Goal: Task Accomplishment & Management: Complete application form

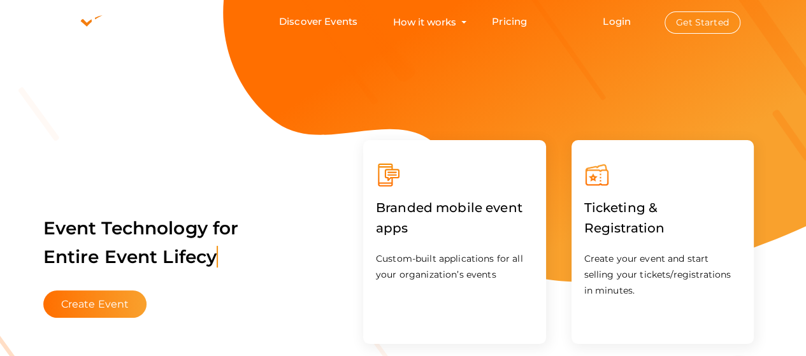
click at [694, 24] on button "Get Started" at bounding box center [702, 22] width 76 height 22
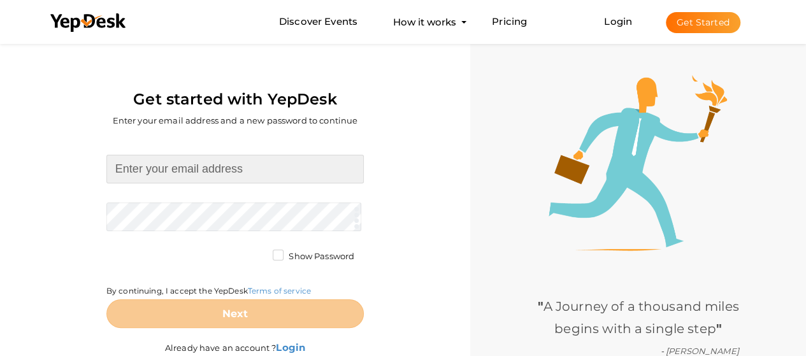
drag, startPoint x: 283, startPoint y: 170, endPoint x: 279, endPoint y: 183, distance: 13.3
click at [282, 171] on input at bounding box center [234, 169] width 257 height 29
paste input "[EMAIL_ADDRESS][DOMAIN_NAME]"
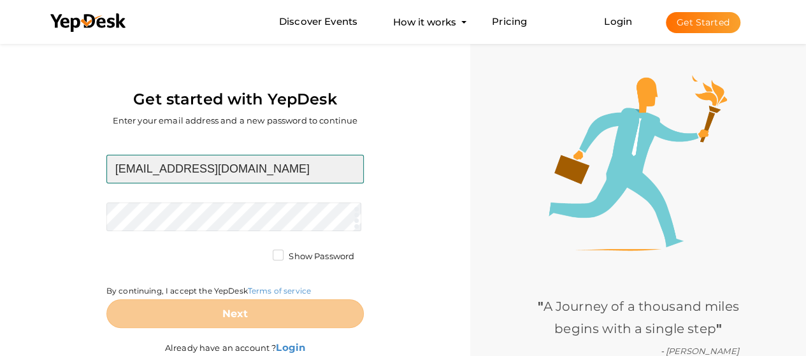
type input "[EMAIL_ADDRESS][DOMAIN_NAME]"
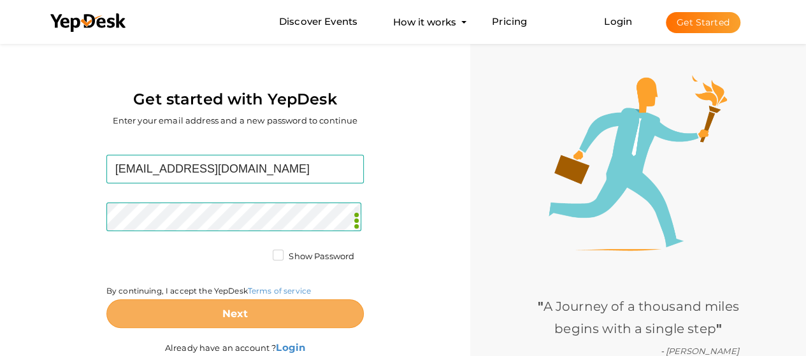
click at [222, 318] on b "Next" at bounding box center [235, 314] width 26 height 12
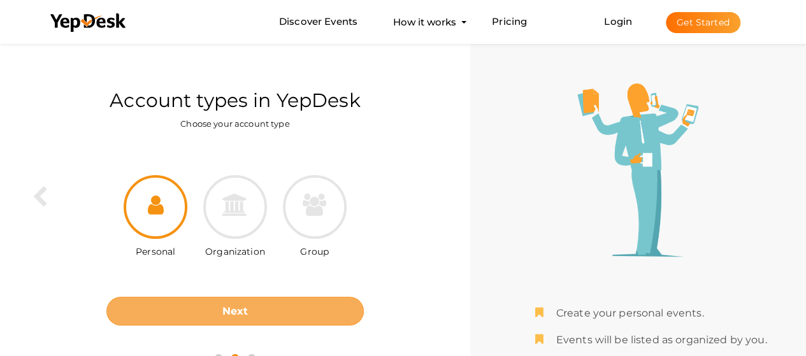
click at [285, 314] on button "Next" at bounding box center [234, 311] width 257 height 29
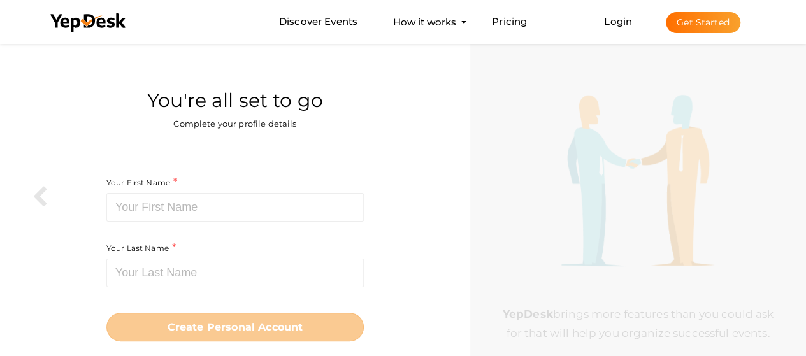
click at [282, 224] on div "Your First Name Required. Must contain letters only. Must be between 2 and 20 c…" at bounding box center [234, 208] width 257 height 66
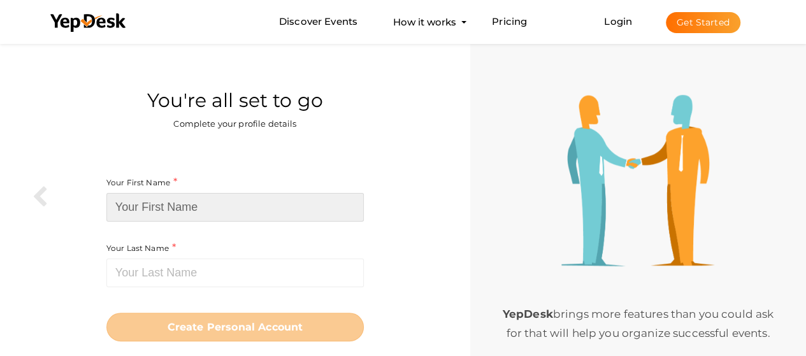
click at [282, 219] on input at bounding box center [234, 207] width 257 height 29
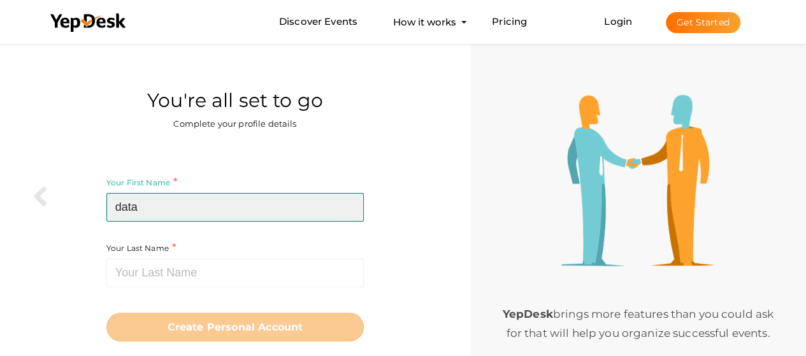
type input "data"
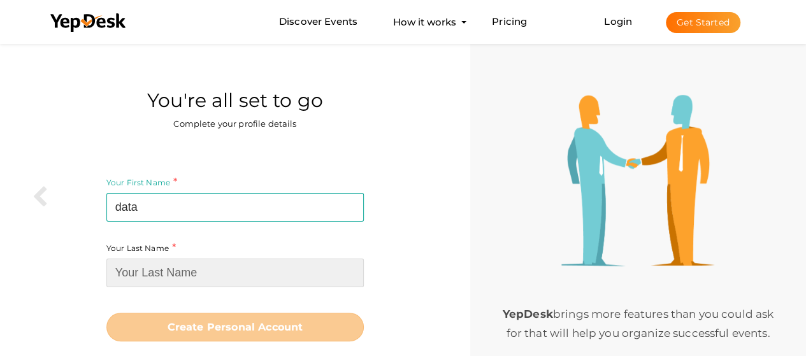
click at [217, 276] on input at bounding box center [234, 273] width 257 height 29
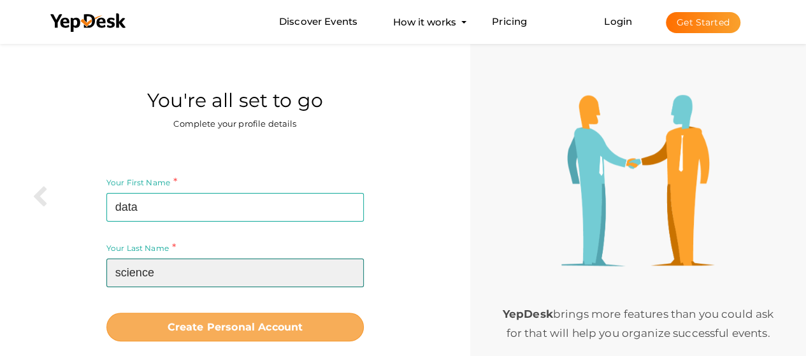
type input "science"
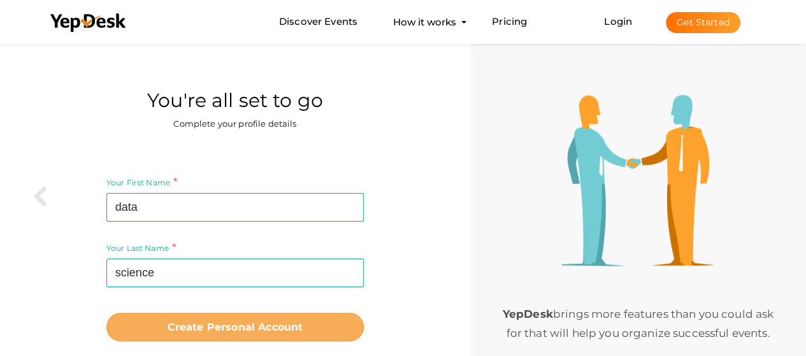
click at [217, 326] on b "Create Personal Account" at bounding box center [236, 327] width 136 height 12
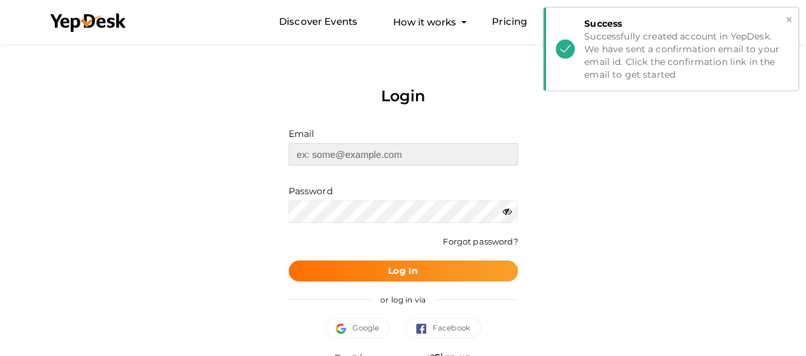
type input "[EMAIL_ADDRESS][DOMAIN_NAME]"
click at [787, 21] on button "×" at bounding box center [789, 20] width 8 height 15
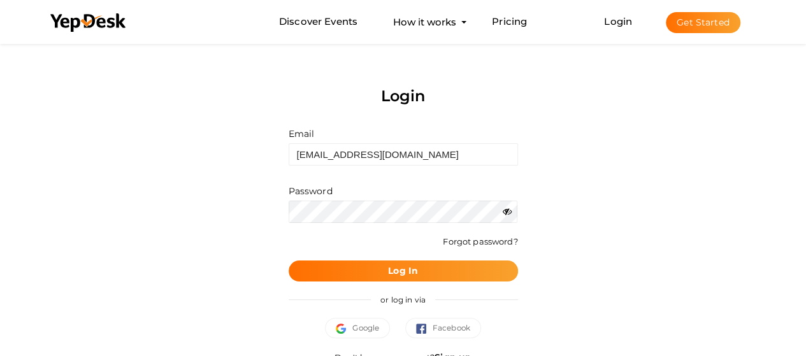
drag, startPoint x: 359, startPoint y: 273, endPoint x: 349, endPoint y: 230, distance: 44.5
click at [359, 271] on button "Log In" at bounding box center [403, 271] width 229 height 21
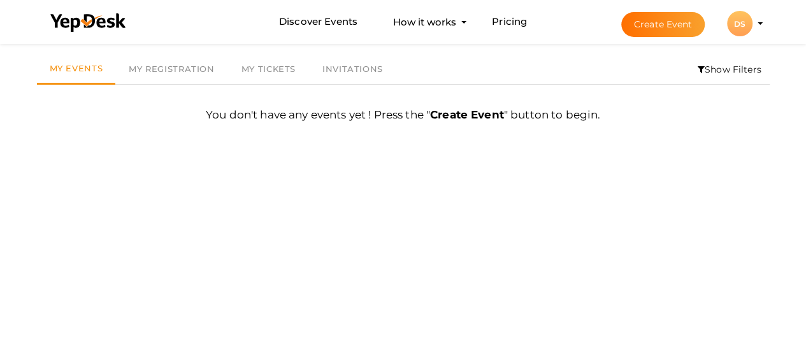
scroll to position [41, 0]
click at [647, 25] on button "Create Event" at bounding box center [663, 24] width 84 height 25
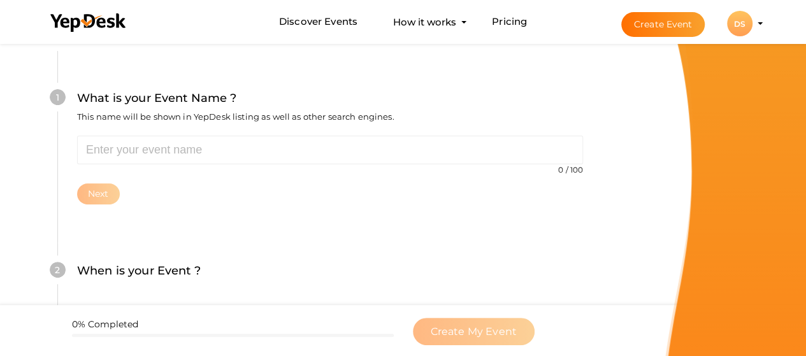
scroll to position [127, 0]
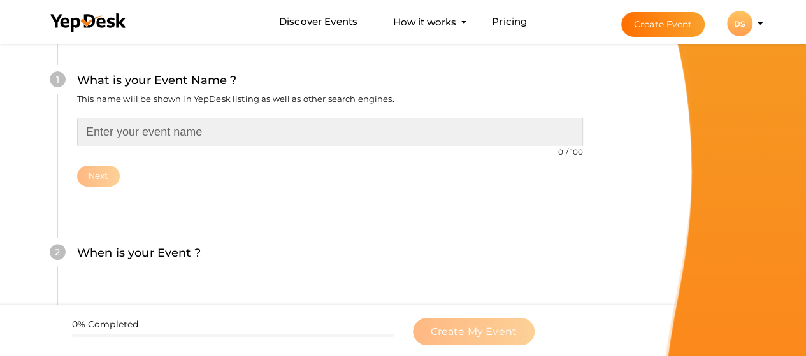
click at [215, 143] on input "text" at bounding box center [330, 132] width 506 height 29
click at [262, 132] on input "text" at bounding box center [330, 132] width 506 height 29
paste input "data science training institute in [GEOGRAPHIC_DATA]"
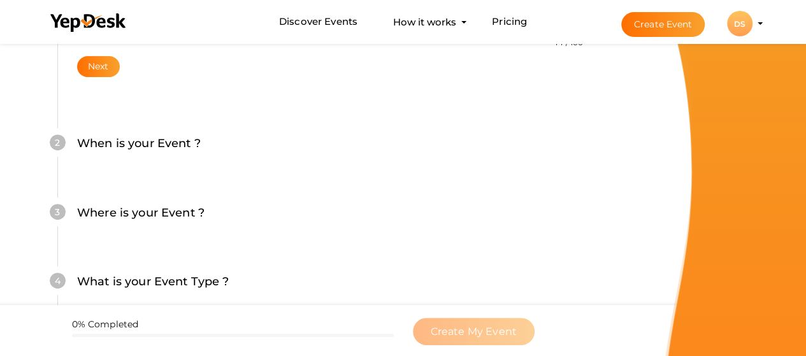
scroll to position [255, 0]
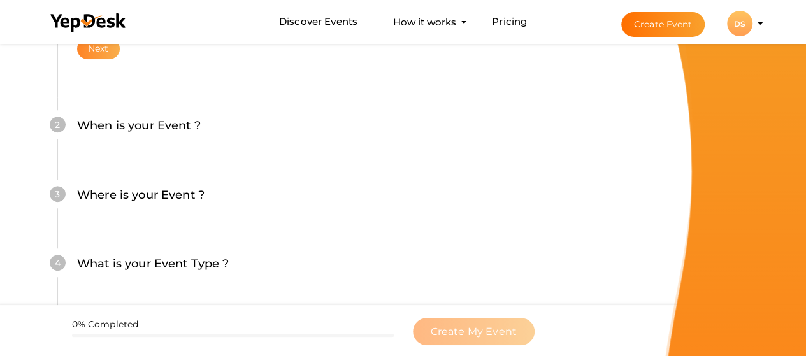
type input "data science training institute in [GEOGRAPHIC_DATA]"
click at [96, 54] on button "Next" at bounding box center [98, 48] width 43 height 21
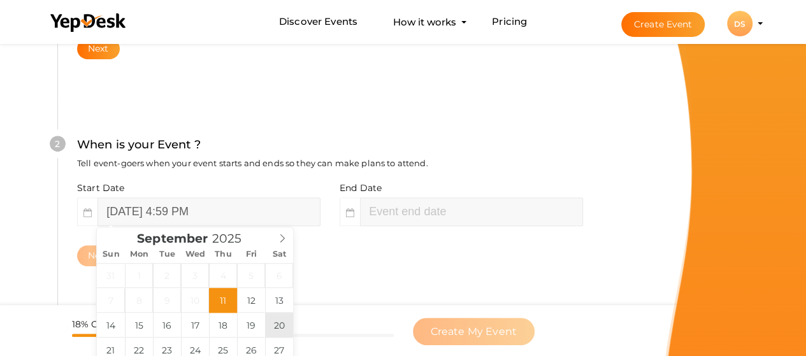
scroll to position [308, 0]
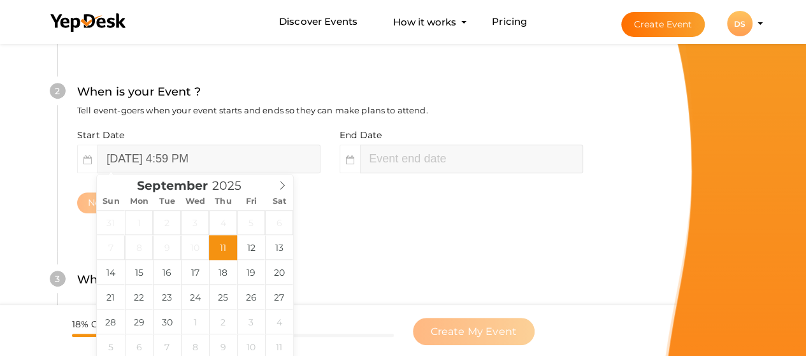
type input "06"
type input "59"
type input "September 11, 2025 6:59 PM"
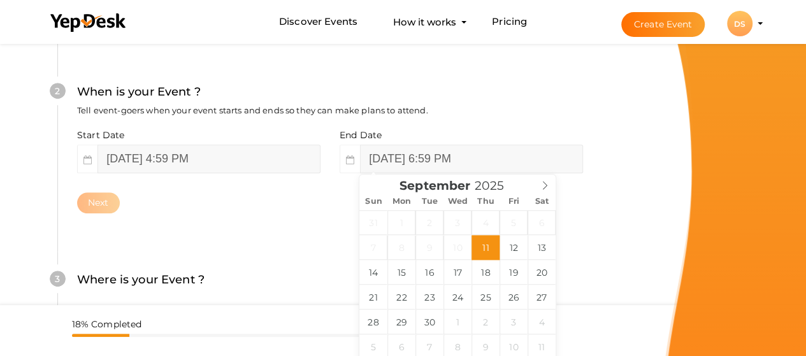
click at [62, 182] on div "2 When is your Event ? Tell event-goers when your event starts and ends so they…" at bounding box center [329, 148] width 545 height 207
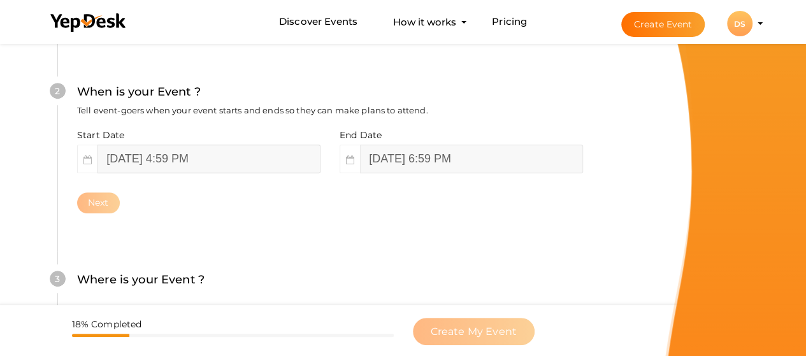
click at [206, 154] on input "September 11, 2025 4:59 PM" at bounding box center [208, 159] width 223 height 29
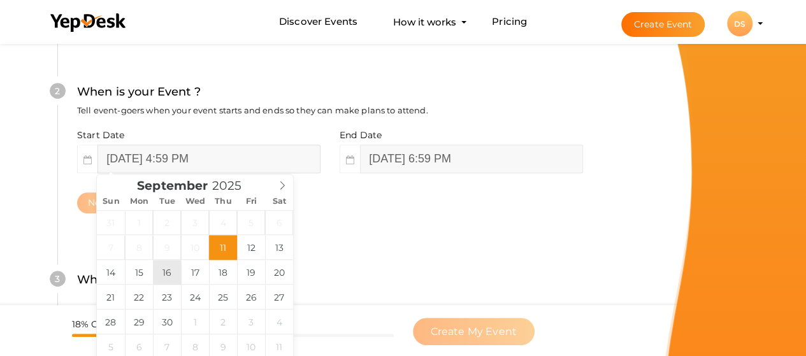
type input "September 16, 2025 4:59 PM"
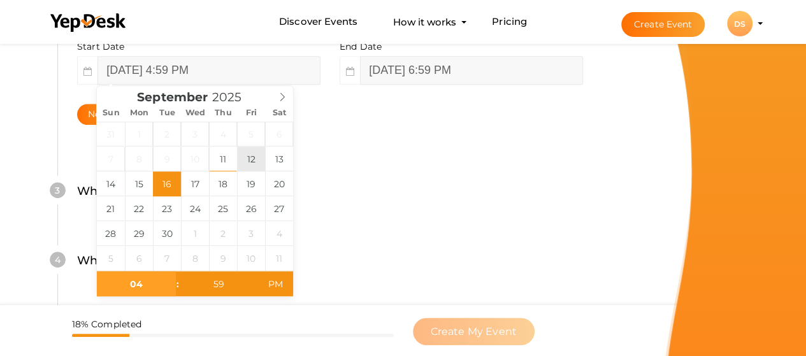
scroll to position [435, 0]
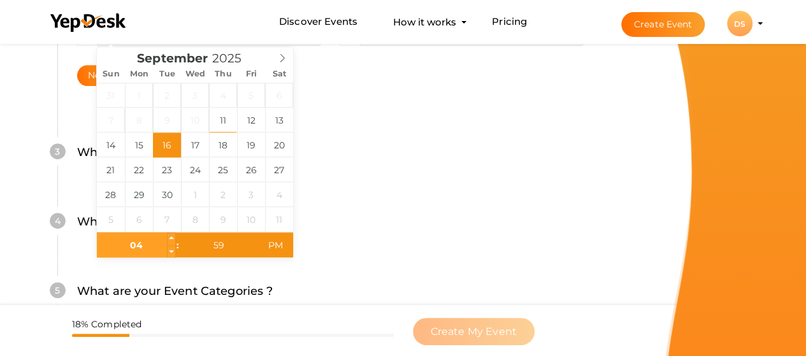
click at [126, 247] on input "04" at bounding box center [136, 245] width 78 height 25
type input "10"
type input "September 16, 2025 10:59 PM"
click at [213, 238] on input "59" at bounding box center [219, 245] width 78 height 25
type input "00"
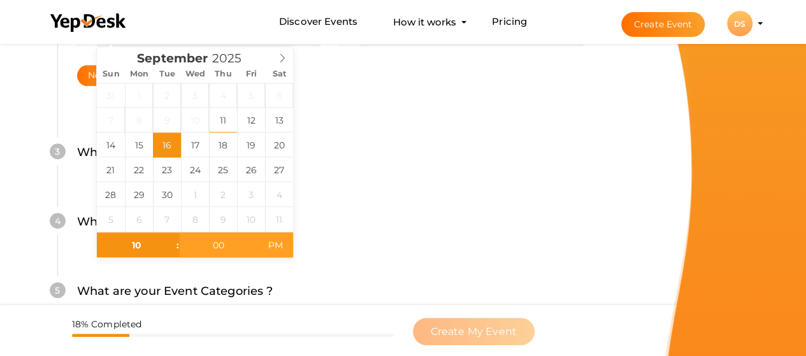
type input "September 16, 2025 10:00 AM"
click at [266, 242] on span "PM" at bounding box center [275, 245] width 35 height 25
type input "12"
type input "00"
click at [422, 241] on div "What is your Event Type ? Choose the right event type." at bounding box center [330, 228] width 506 height 31
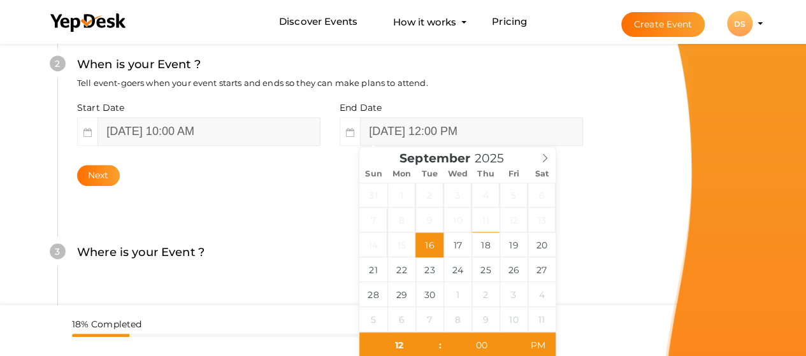
scroll to position [308, 0]
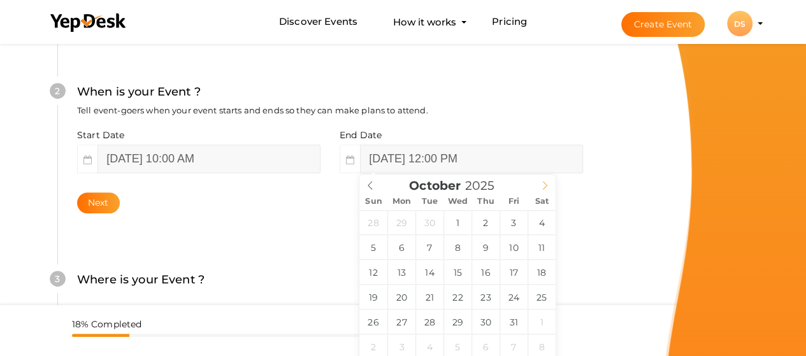
click at [544, 184] on icon at bounding box center [544, 185] width 9 height 9
type input "December 16, 2025 12:00 PM"
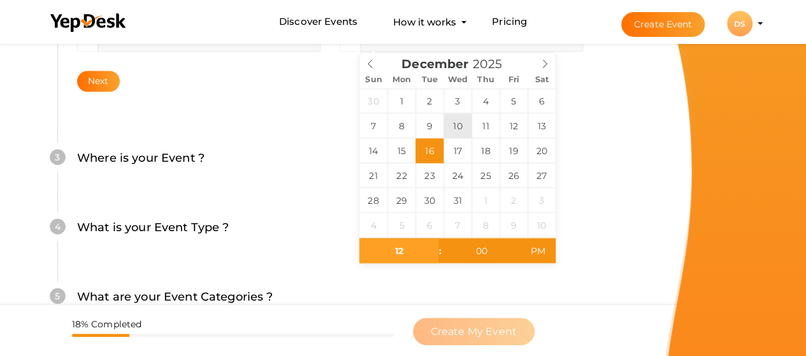
scroll to position [435, 0]
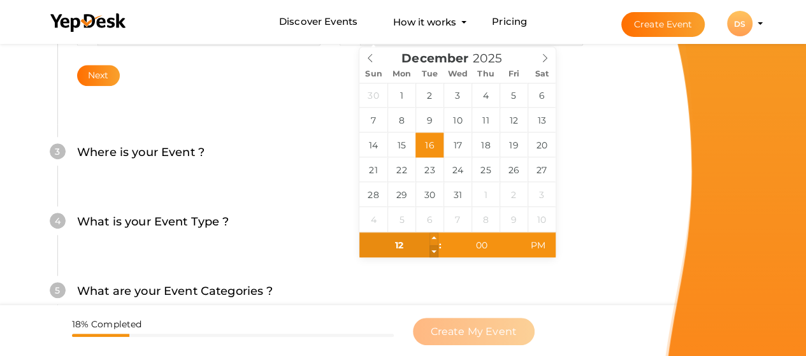
type input "11"
type input "December 16, 2025 11:00 AM"
click at [436, 252] on span at bounding box center [433, 251] width 9 height 13
type input "12"
type input "December 16, 2025 12:00 PM"
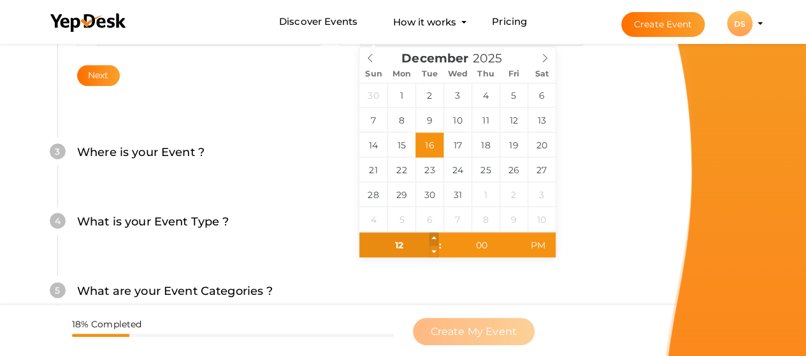
click at [433, 241] on span at bounding box center [433, 239] width 9 height 13
type input "01"
type input "December 16, 2025 1:00 PM"
click at [434, 238] on span at bounding box center [433, 239] width 9 height 13
click at [475, 247] on input "00" at bounding box center [481, 245] width 78 height 25
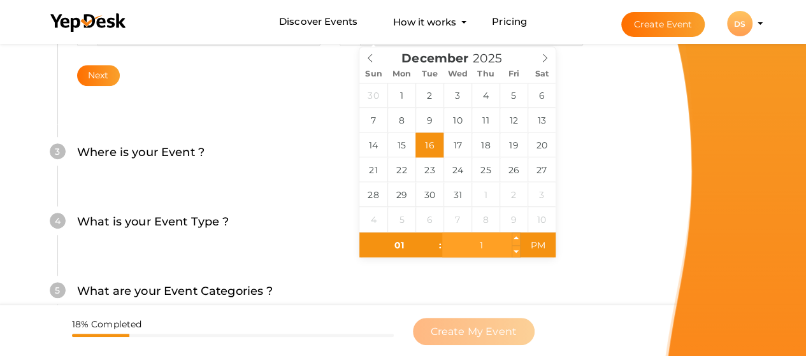
type input "15"
type input "December 16, 2025 1:15 PM"
click at [573, 201] on div "4 What is your Event Type ? Choose the right event type. Registration Ticketing…" at bounding box center [329, 228] width 545 height 69
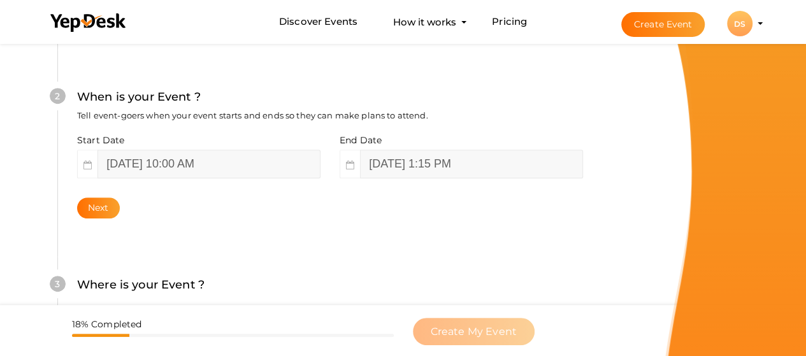
scroll to position [244, 0]
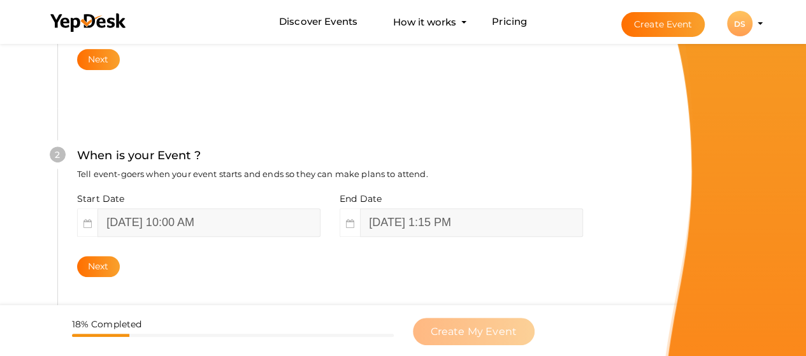
click at [631, 180] on div "What is your Event Name ? This name will be shown in YepDesk listing as well as…" at bounding box center [329, 254] width 621 height 752
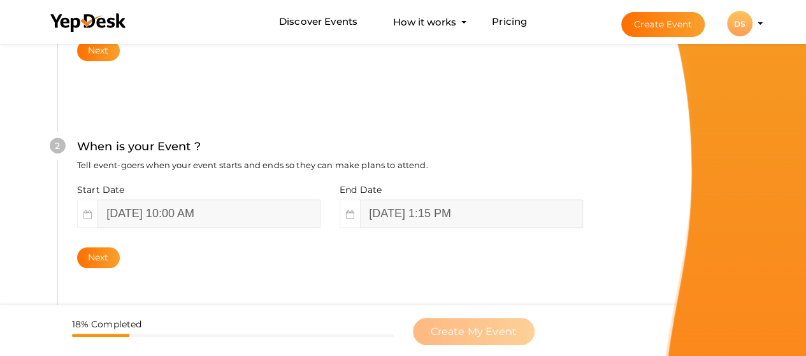
scroll to position [308, 0]
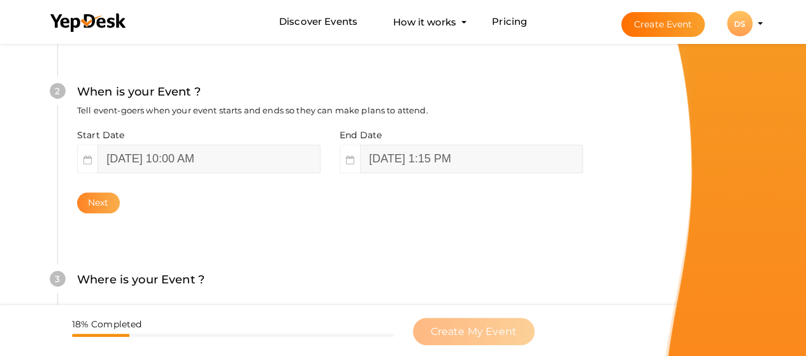
click at [101, 203] on button "Next" at bounding box center [98, 202] width 43 height 21
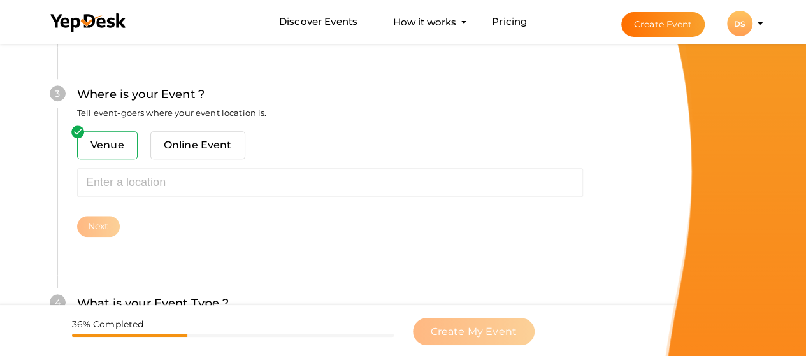
scroll to position [515, 0]
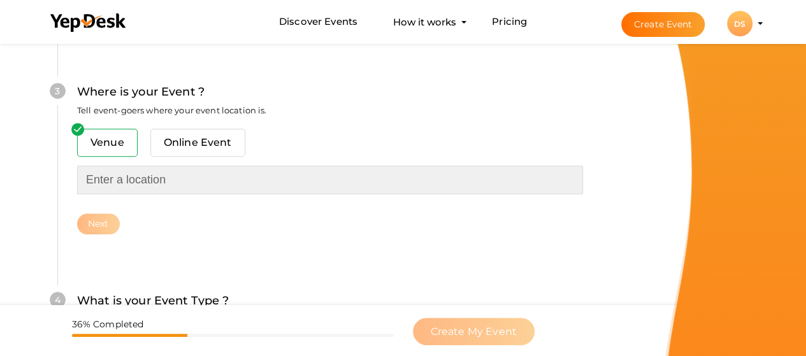
click at [144, 176] on input "text" at bounding box center [330, 180] width 506 height 29
click at [153, 180] on input "text" at bounding box center [330, 180] width 506 height 29
paste input "2-56/2/19, 3rd floor,, Vijaya towers, near Meridian school, Ayyappa Society Rd,"
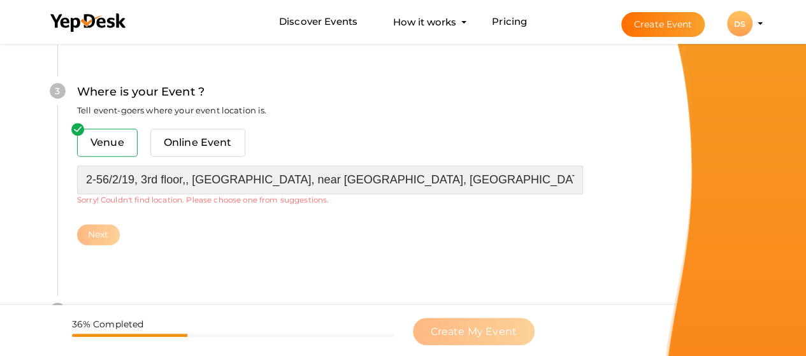
scroll to position [578, 0]
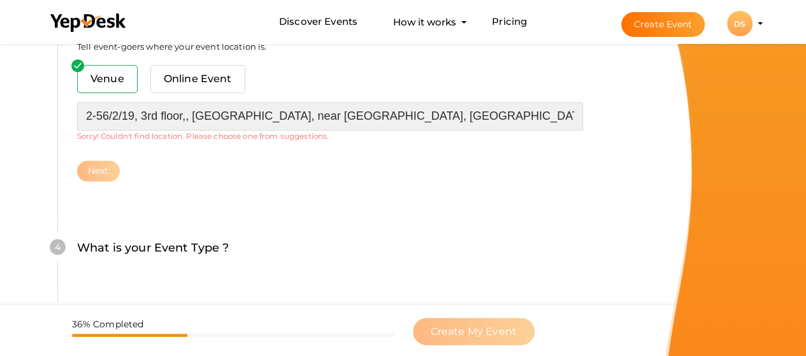
click at [260, 118] on input "2-56/2/19, 3rd floor,, Vijaya towers, near Meridian school, Ayyappa Society Rd," at bounding box center [330, 116] width 506 height 29
click at [193, 116] on input "2-56/2/19, 3rd floor,, Vijaya towers, near Meridian school, Ayyappa Society Rd," at bounding box center [330, 116] width 506 height 29
type input "Vijaya towers, near Meridian school, Ayyappa Society Rd,"
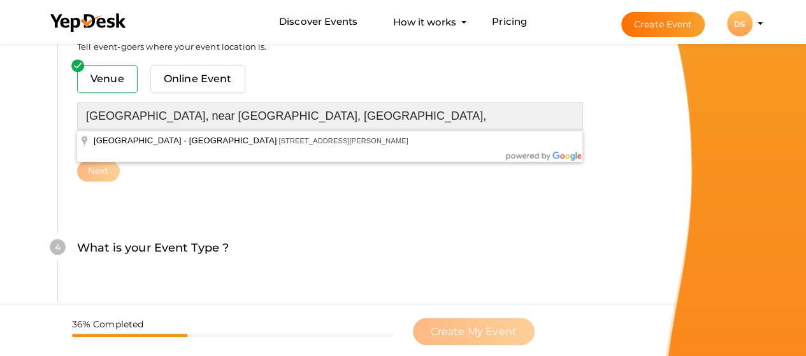
click at [194, 115] on input "Vijaya towers, near Meridian school, Ayyappa Society Rd," at bounding box center [330, 116] width 506 height 29
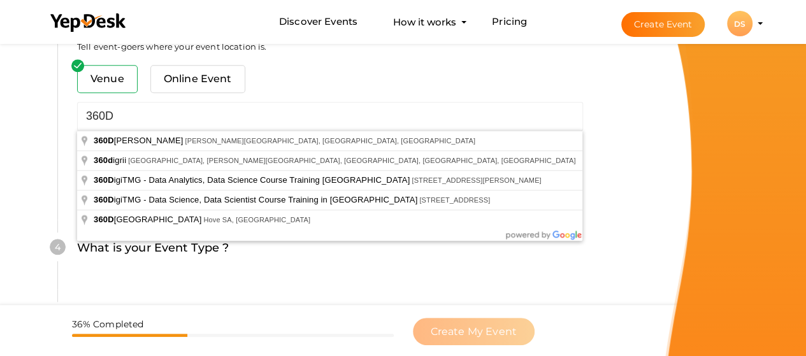
type input "360DigiTMG - Data Analytics, Data Science Course Training Hyderabad, Road Numbe…"
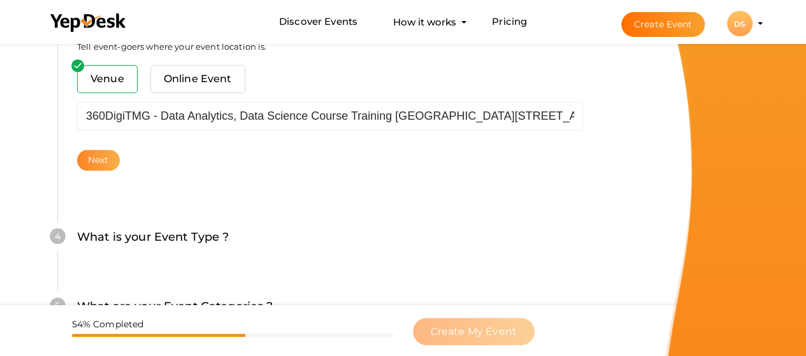
click at [113, 164] on button "Next" at bounding box center [98, 160] width 43 height 21
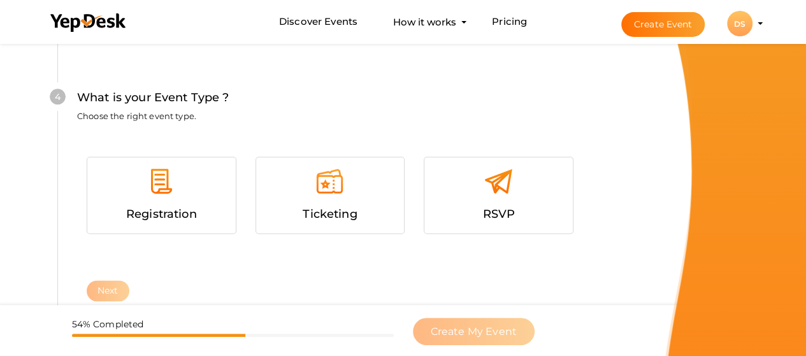
scroll to position [742, 0]
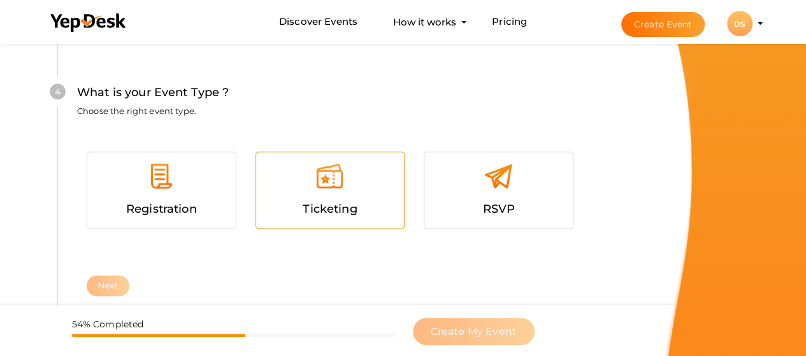
click at [320, 185] on img at bounding box center [329, 176] width 29 height 29
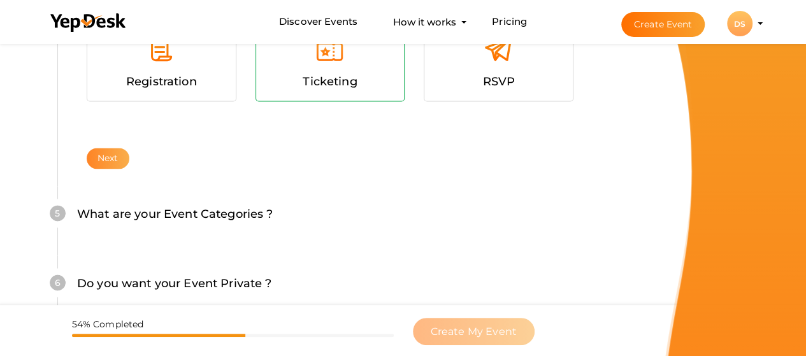
click at [115, 161] on button "Next" at bounding box center [108, 158] width 43 height 21
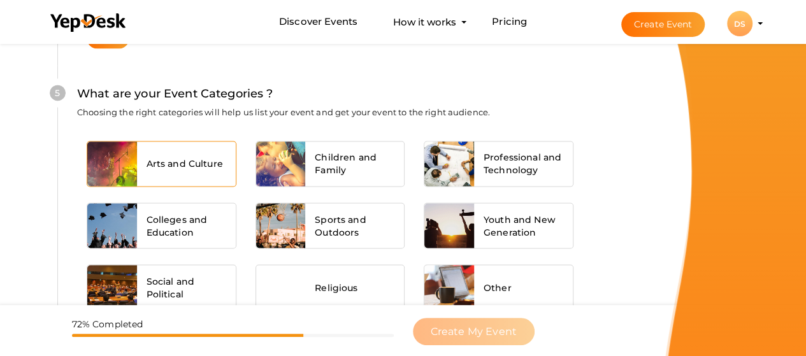
scroll to position [1010, 0]
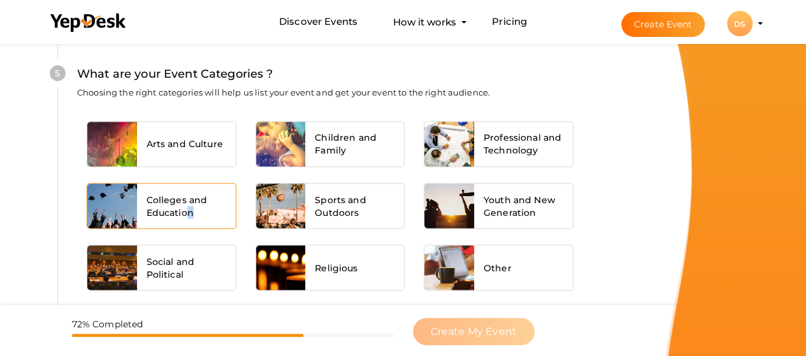
click at [190, 206] on span "Colleges and Education" at bounding box center [187, 205] width 80 height 25
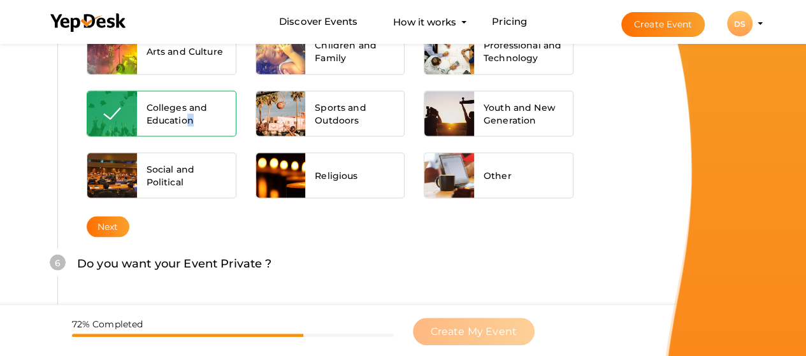
scroll to position [1137, 0]
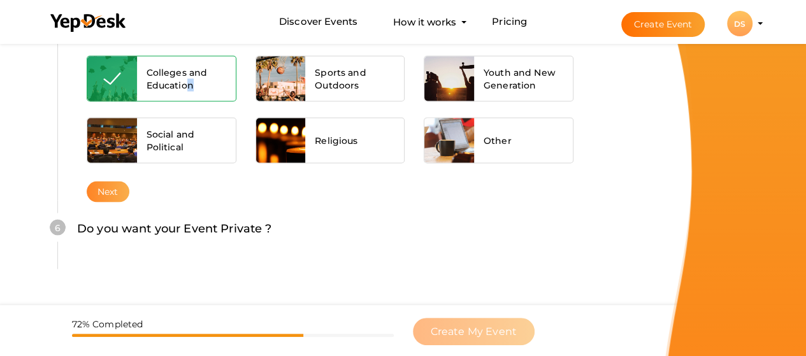
click at [112, 188] on button "Next" at bounding box center [108, 191] width 43 height 21
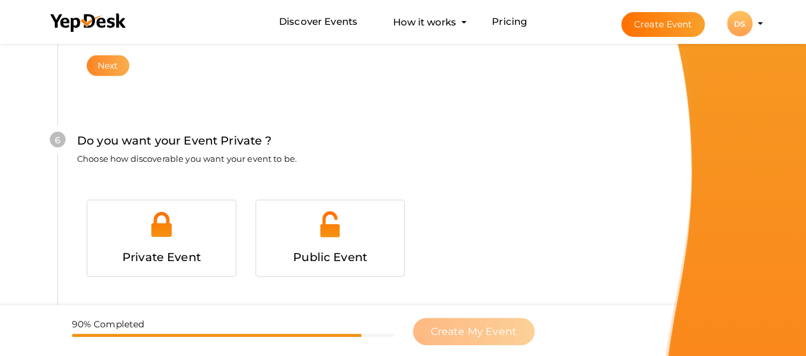
scroll to position [1289, 0]
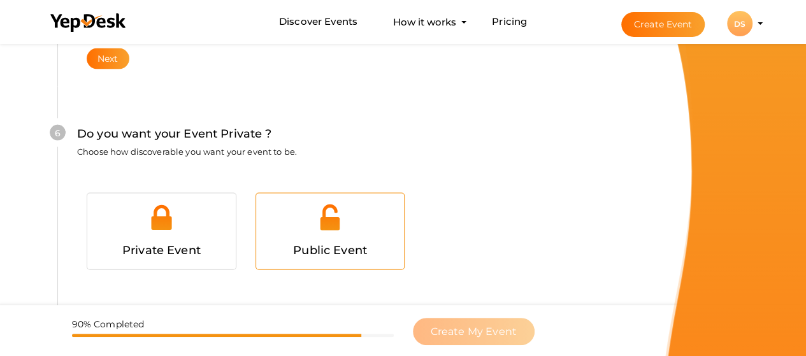
click at [298, 232] on div at bounding box center [330, 222] width 129 height 38
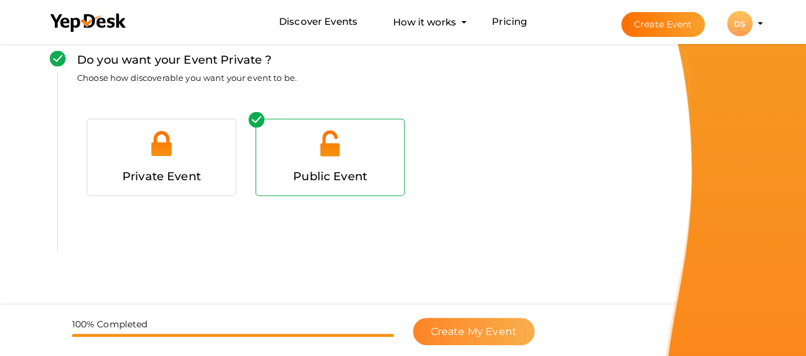
click at [456, 329] on span "Create My Event" at bounding box center [474, 332] width 86 height 12
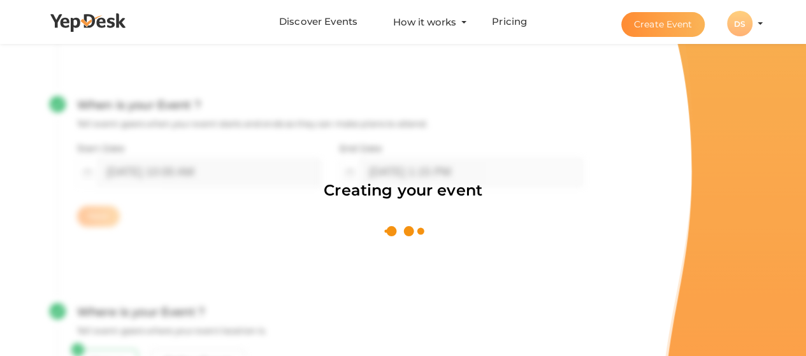
scroll to position [191, 0]
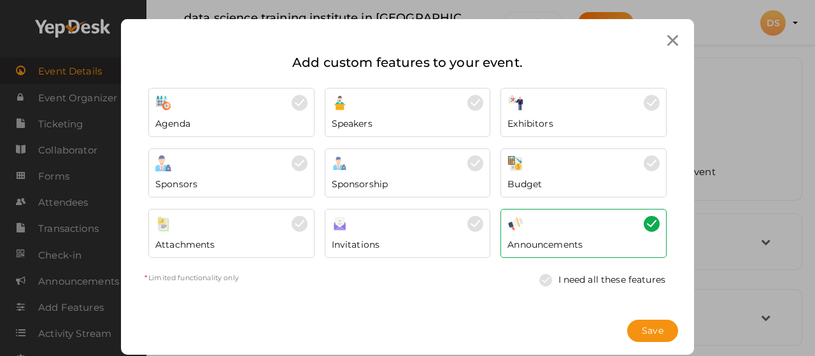
click at [668, 44] on icon at bounding box center [673, 40] width 11 height 11
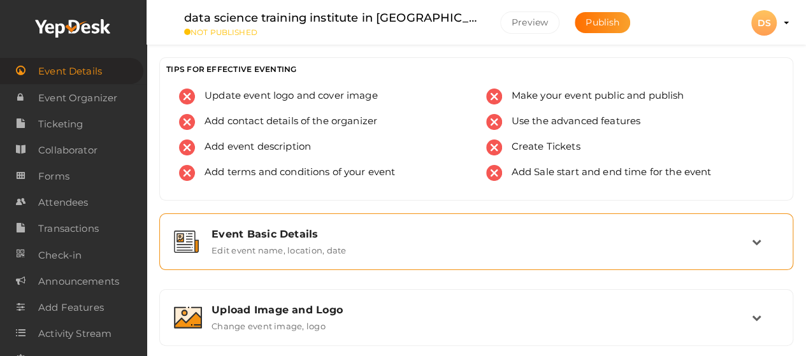
click at [297, 229] on div "Event Basic Details" at bounding box center [481, 234] width 540 height 12
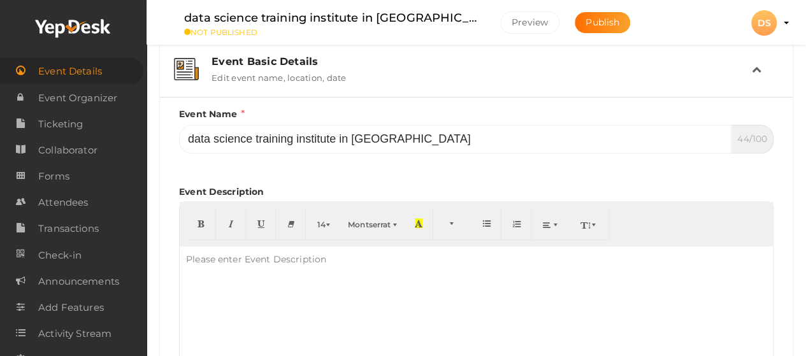
scroll to position [191, 0]
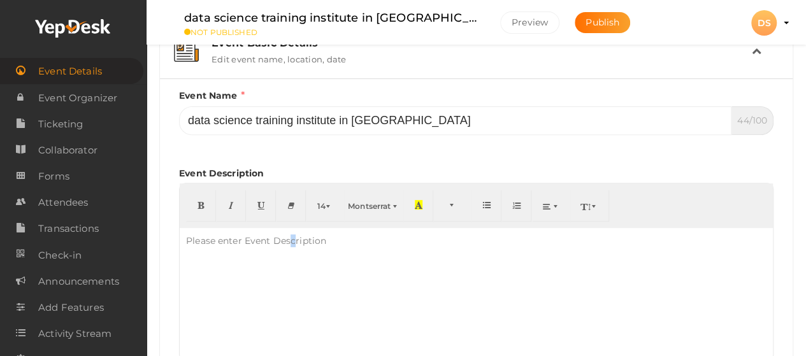
click at [293, 249] on div "Please enter Event Description" at bounding box center [256, 240] width 153 height 25
click at [316, 255] on div at bounding box center [476, 291] width 593 height 127
click at [359, 237] on p at bounding box center [476, 239] width 580 height 11
paste div
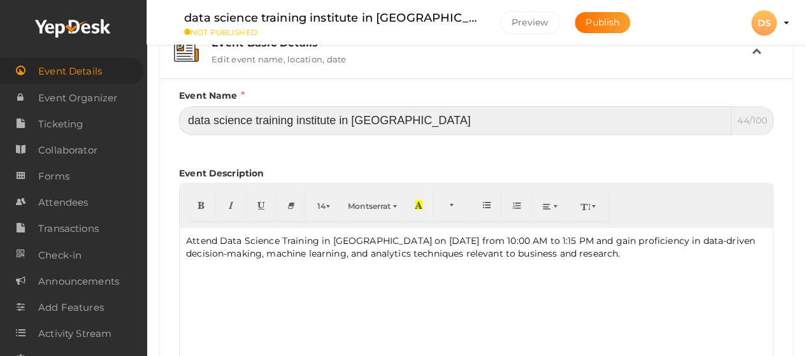
click at [266, 118] on input "data science training institute in hyderabad" at bounding box center [455, 120] width 552 height 29
drag, startPoint x: 294, startPoint y: 120, endPoint x: 334, endPoint y: 123, distance: 39.6
click at [334, 123] on input "data science training institute in hyderabad" at bounding box center [455, 120] width 552 height 29
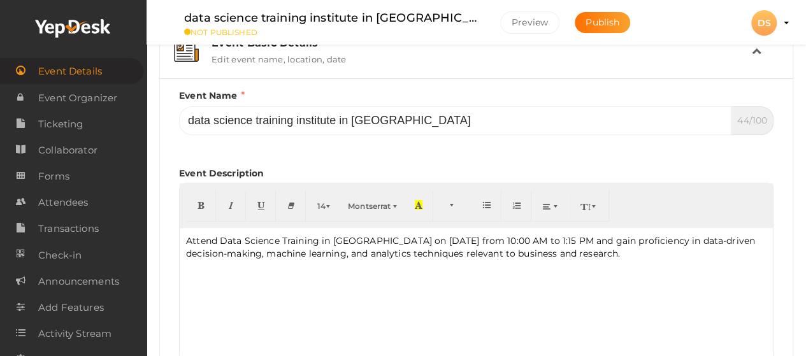
click at [318, 236] on p "Attend Data Science Training in Hyderabad on 13th March 2025 from 10:00 AM to 1…" at bounding box center [476, 246] width 580 height 25
click at [324, 234] on p "Attend Data Science Training institute in Hyderabad on 13th March 2025 from 10:…" at bounding box center [476, 246] width 580 height 25
click at [447, 237] on p "Attend Data Science Training Institute in Hyderabad on 13th March 2025 from 10:…" at bounding box center [476, 246] width 580 height 25
click at [489, 240] on p "Attend Data Science Training Institute in Hyderabad on 16th March 2025 from 10:…" at bounding box center [476, 246] width 580 height 25
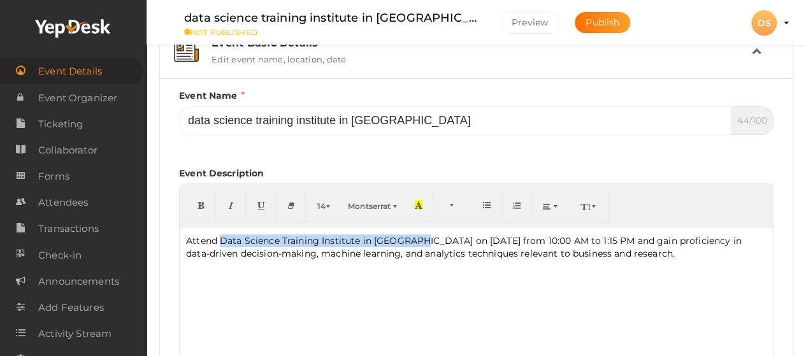
drag, startPoint x: 219, startPoint y: 240, endPoint x: 422, endPoint y: 240, distance: 203.2
click at [422, 240] on p "Attend Data Science Training Institute in Hyderabad on 16th Sep 2025 from 10:00…" at bounding box center [476, 246] width 580 height 25
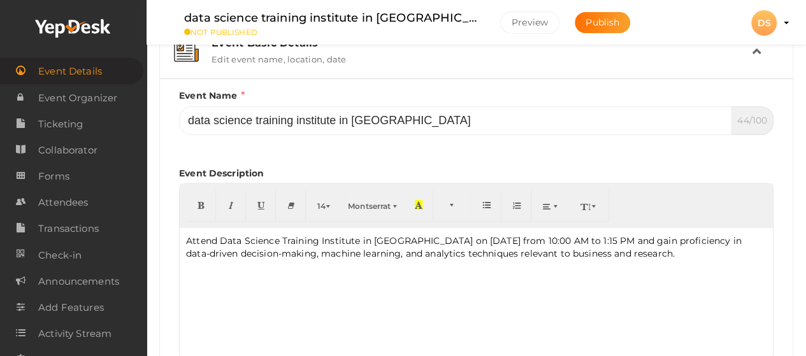
drag, startPoint x: 378, startPoint y: 242, endPoint x: 345, endPoint y: 273, distance: 44.6
click at [345, 273] on div "Attend Data Science Training Institute in Hyderabad on 16th Sep 2025 from 10:00…" at bounding box center [476, 291] width 593 height 127
click at [659, 265] on div "Attend Data Science Training Institute in Hyderabad on 16th Sep 2025 from 10:00…" at bounding box center [476, 291] width 593 height 127
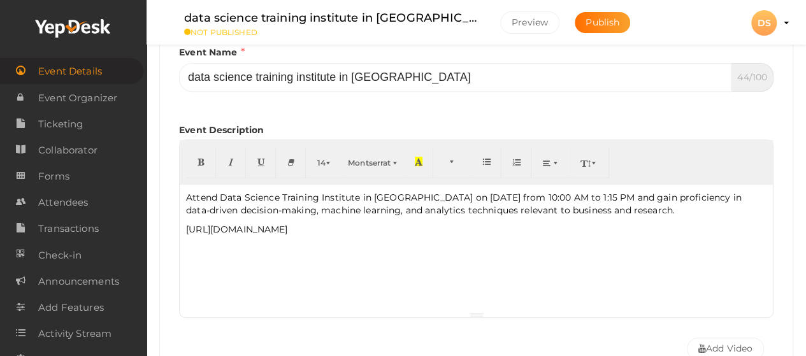
scroll to position [255, 0]
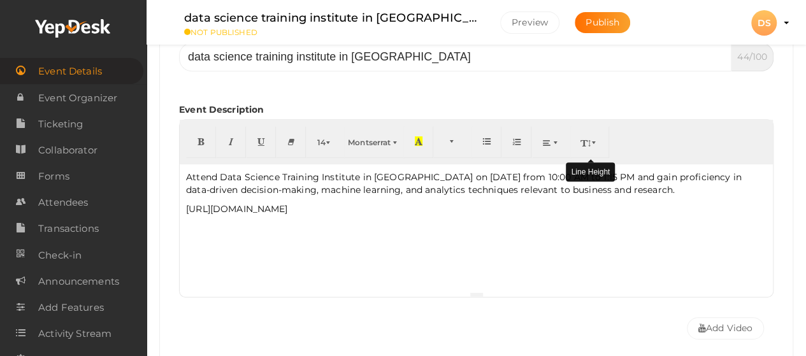
click at [596, 140] on span "button" at bounding box center [595, 143] width 8 height 10
click at [779, 215] on div "Event Name data science training institute in hyderabad 44/100 Invalid Event Na…" at bounding box center [475, 185] width 613 height 321
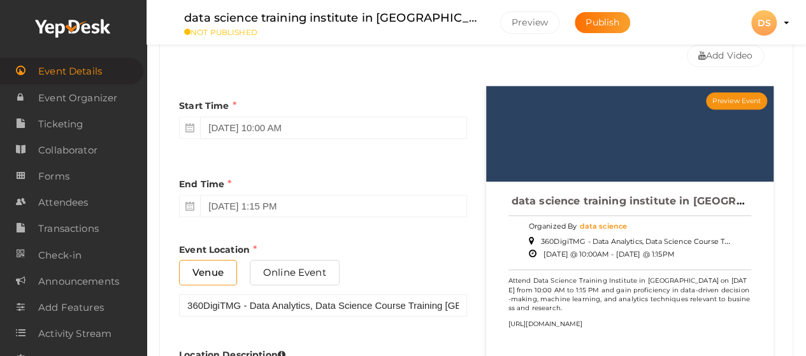
scroll to position [573, 0]
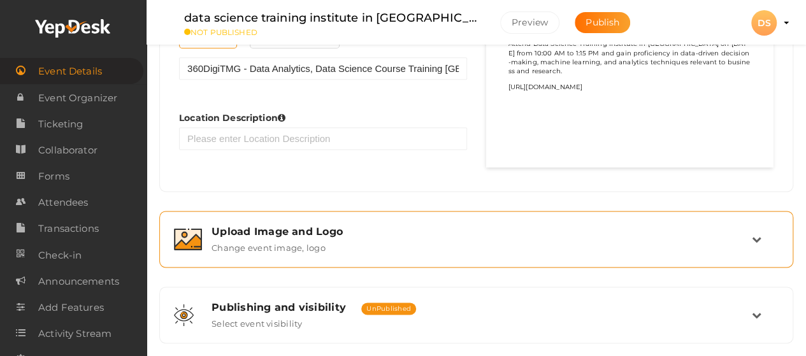
click at [434, 226] on div "Upload Image and Logo" at bounding box center [481, 232] width 540 height 12
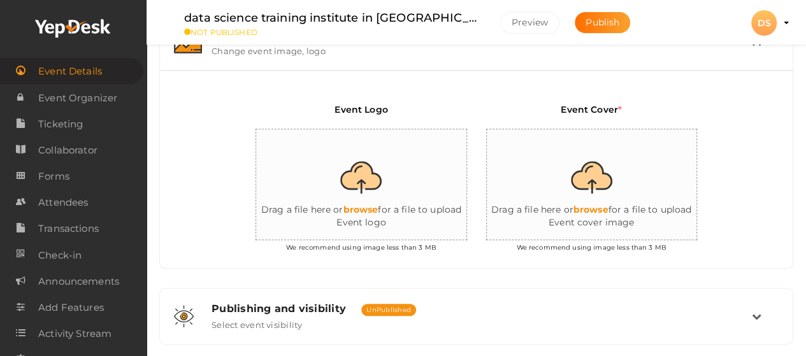
scroll to position [264, 0]
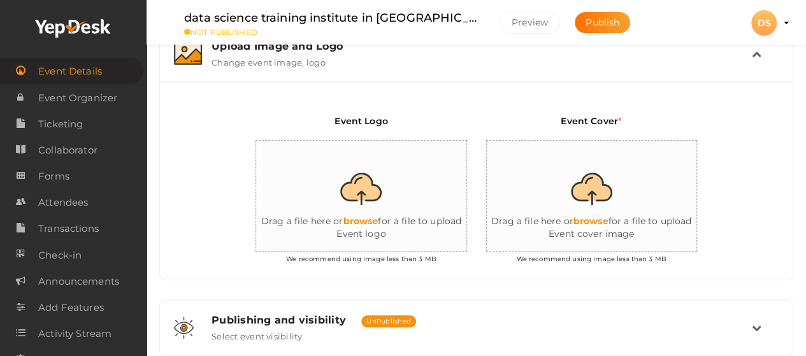
click at [364, 189] on input "file" at bounding box center [383, 196] width 255 height 111
click at [591, 220] on input "file" at bounding box center [614, 196] width 255 height 111
type input "C:\fakepath\360digitmg logo.png"
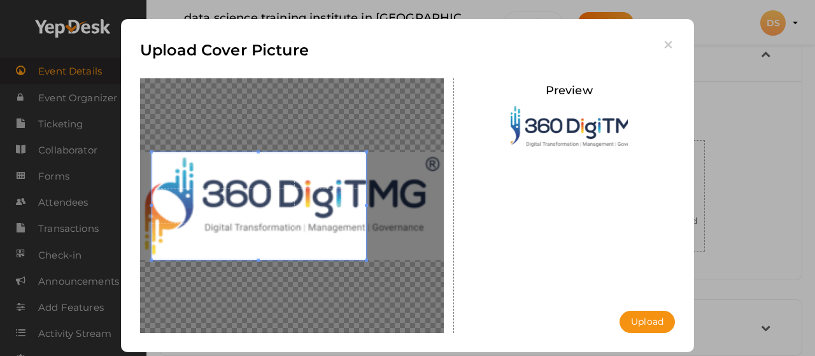
drag, startPoint x: 348, startPoint y: 218, endPoint x: 250, endPoint y: 193, distance: 101.2
click at [250, 193] on span at bounding box center [259, 206] width 215 height 108
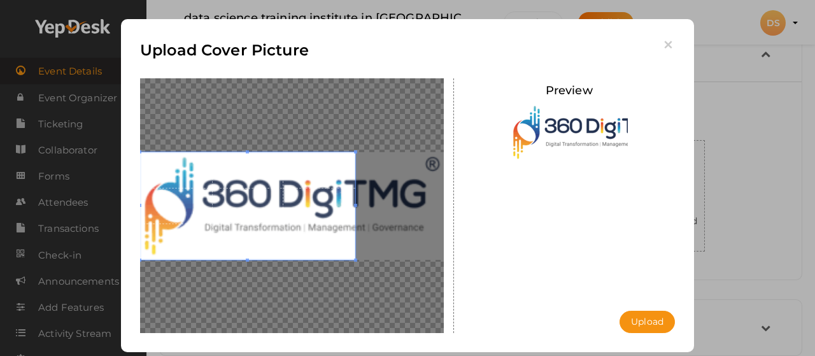
click at [250, 193] on span at bounding box center [247, 206] width 215 height 108
drag, startPoint x: 351, startPoint y: 208, endPoint x: 403, endPoint y: 208, distance: 52.2
click at [403, 208] on div at bounding box center [292, 205] width 304 height 255
drag, startPoint x: 316, startPoint y: 218, endPoint x: 289, endPoint y: 208, distance: 28.6
click at [289, 208] on span at bounding box center [249, 206] width 215 height 108
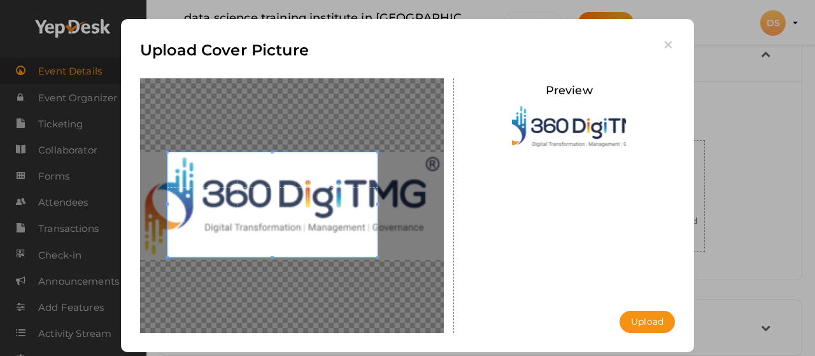
drag, startPoint x: 351, startPoint y: 207, endPoint x: 758, endPoint y: 381, distance: 442.6
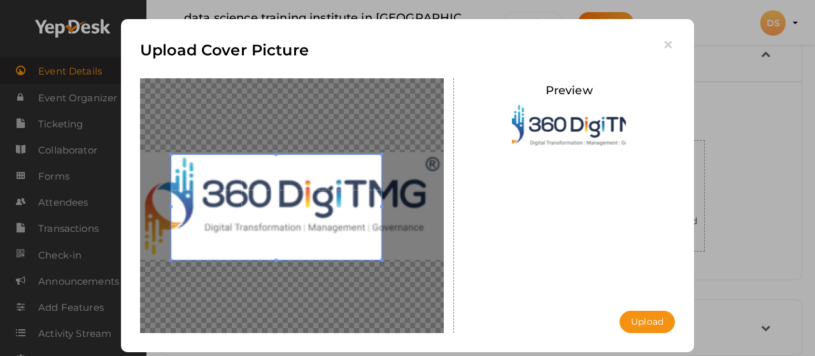
drag, startPoint x: 305, startPoint y: 203, endPoint x: 293, endPoint y: 201, distance: 12.3
click at [293, 201] on span at bounding box center [276, 207] width 210 height 105
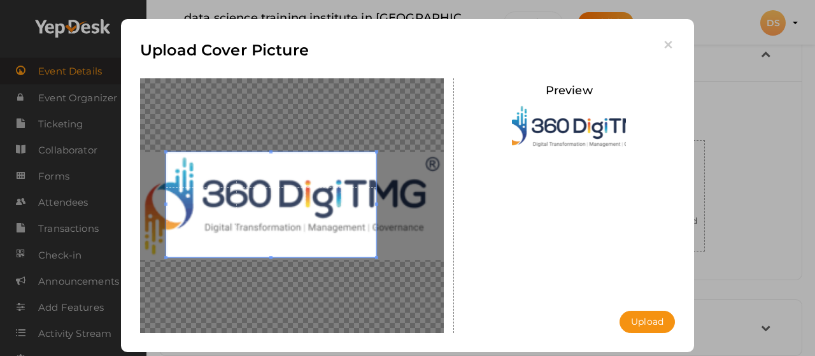
click at [288, 198] on span at bounding box center [271, 204] width 210 height 105
click at [669, 41] on icon "button" at bounding box center [668, 44] width 13 height 13
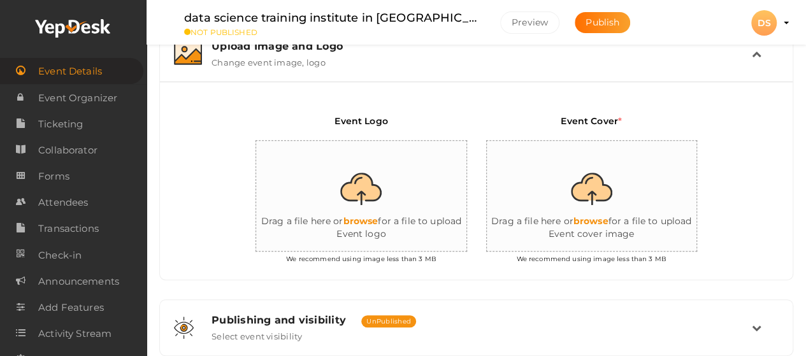
click at [363, 215] on input "file" at bounding box center [383, 196] width 255 height 111
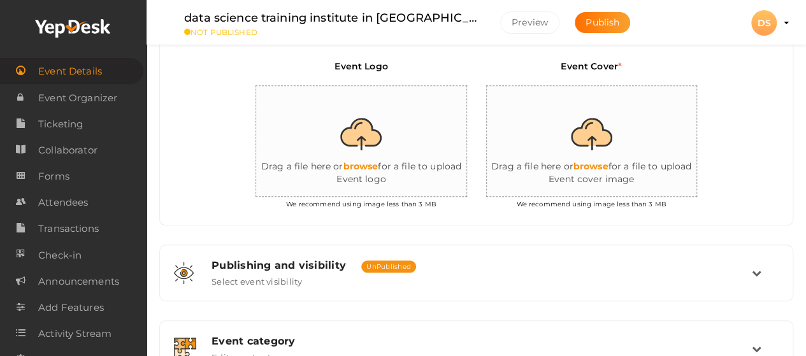
scroll to position [0, 0]
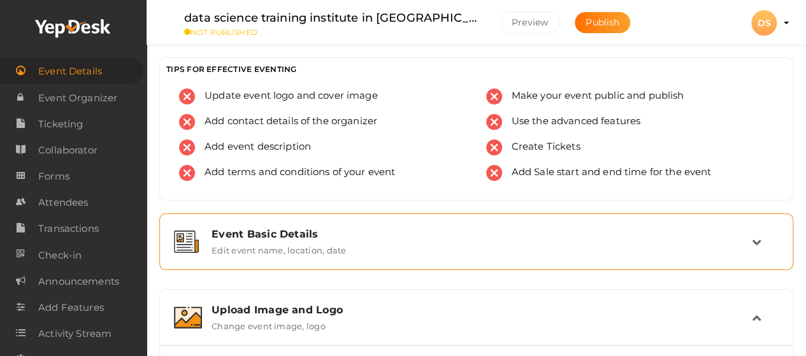
click at [350, 243] on div "Event Basic Details Edit event name, location, date" at bounding box center [477, 241] width 550 height 27
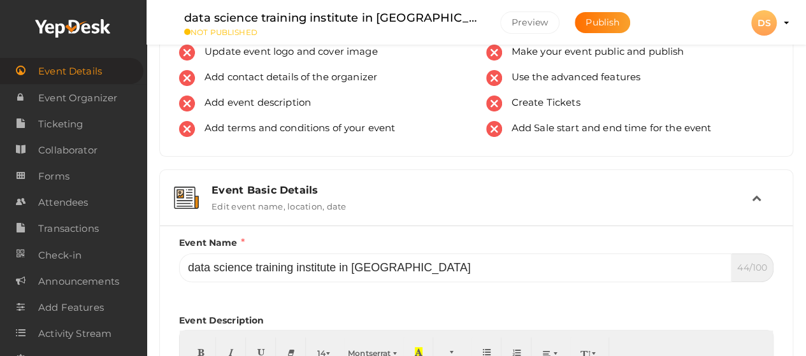
scroll to position [64, 0]
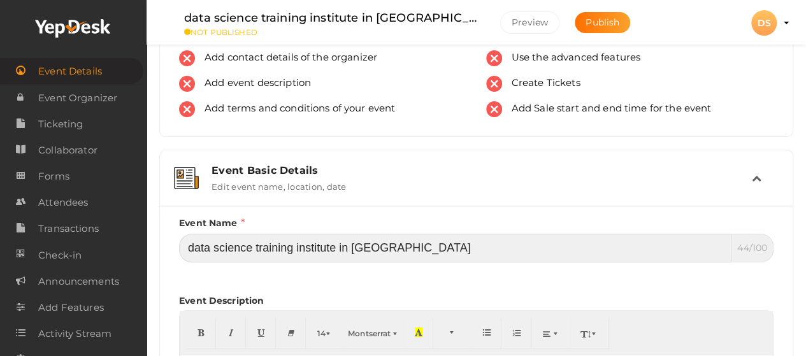
click at [385, 253] on input "data science training institute in hyderabad" at bounding box center [455, 248] width 552 height 29
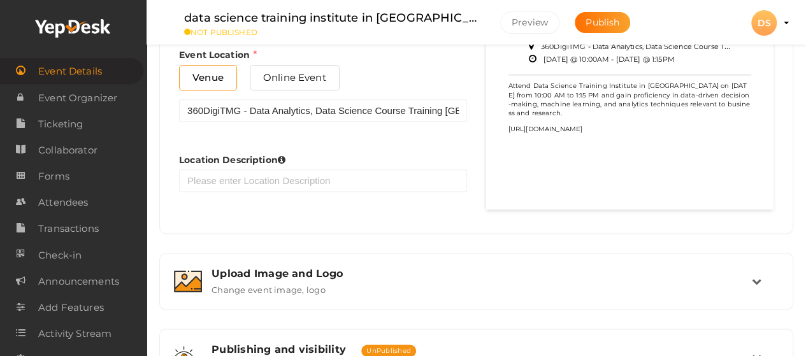
scroll to position [828, 0]
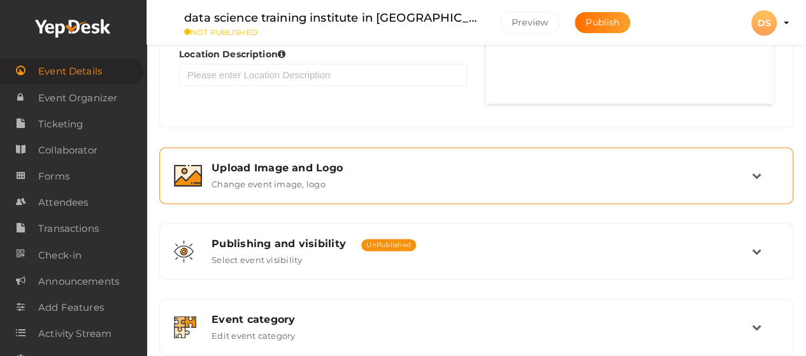
click at [327, 180] on div "Upload Image and Logo Change event image, logo" at bounding box center [477, 175] width 550 height 27
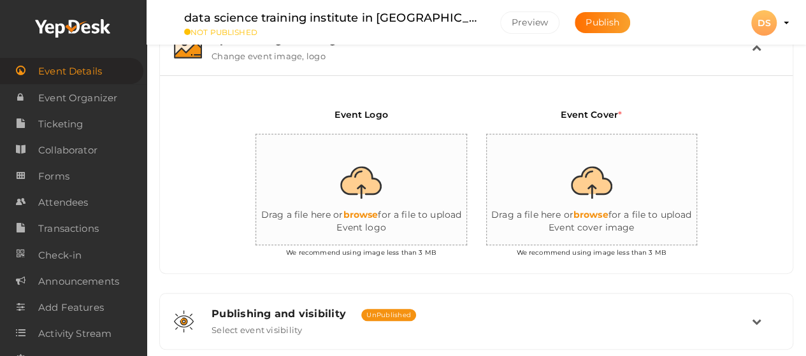
scroll to position [264, 0]
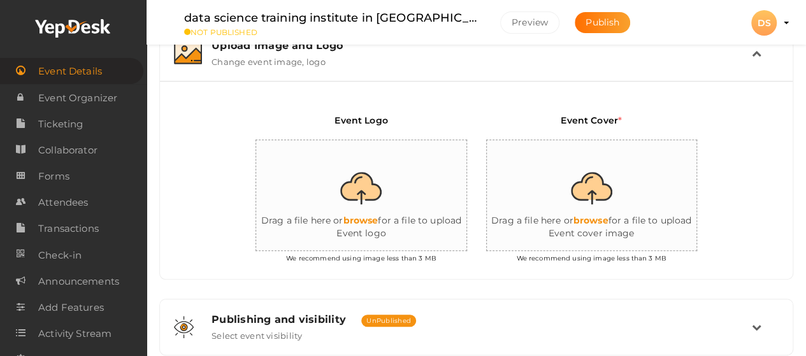
click at [361, 211] on input "file" at bounding box center [383, 195] width 255 height 111
type input "C:\fakepath\data science training institute in hyderabad (1).png"
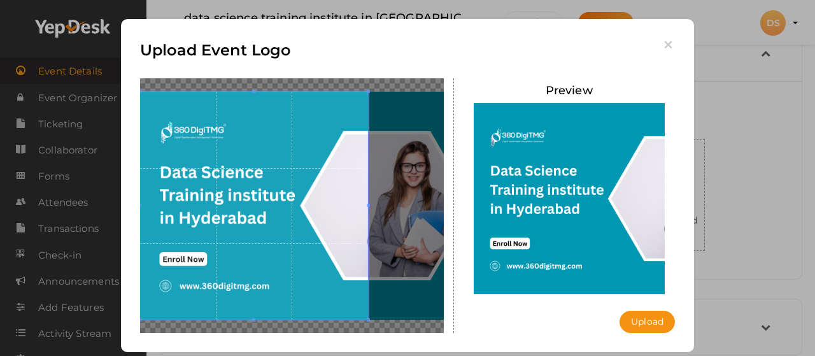
drag, startPoint x: 271, startPoint y: 194, endPoint x: 209, endPoint y: 170, distance: 66.4
click at [209, 170] on span at bounding box center [254, 206] width 228 height 228
click at [641, 322] on button "Upload" at bounding box center [647, 322] width 55 height 22
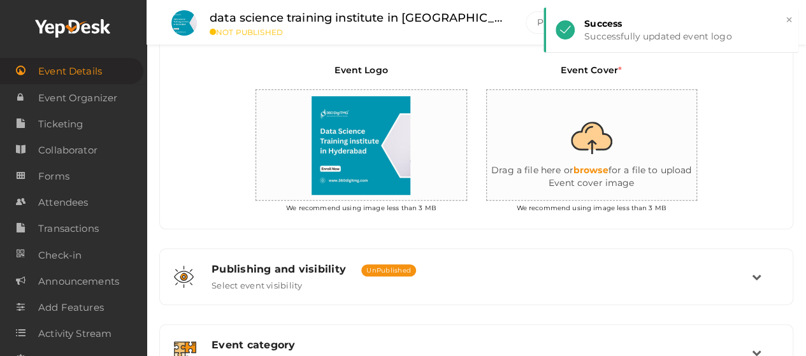
scroll to position [392, 0]
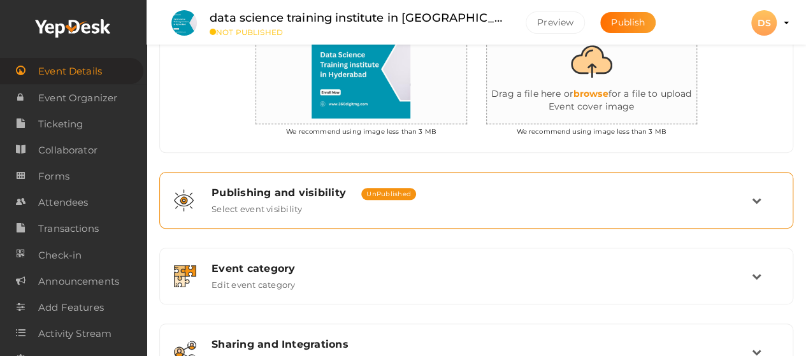
click at [562, 196] on div "Publishing and visibility Published UnPublished Select event visibility" at bounding box center [477, 200] width 550 height 27
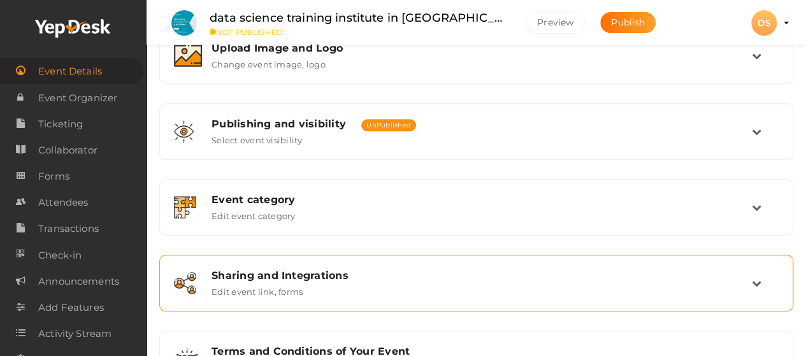
scroll to position [322, 0]
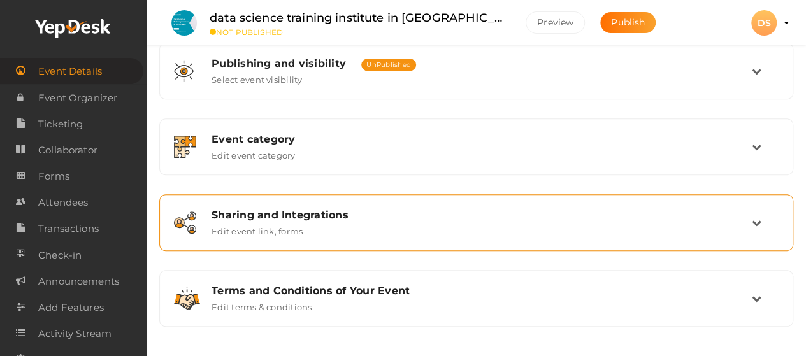
click at [506, 234] on div "Sharing and Integrations Edit event link, forms" at bounding box center [476, 222] width 620 height 43
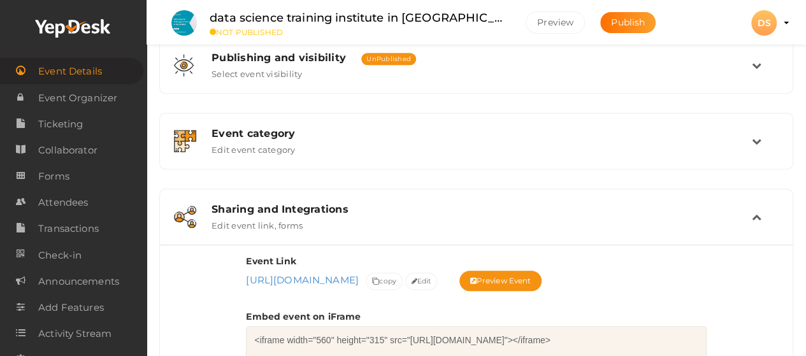
scroll to position [254, 0]
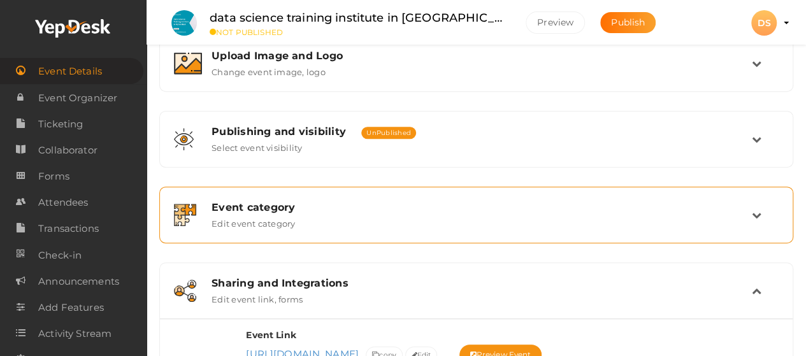
click at [535, 211] on div "Event category Edit event category" at bounding box center [477, 214] width 550 height 27
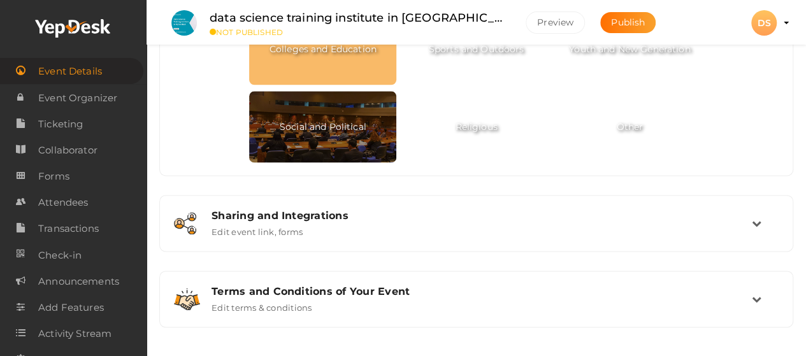
scroll to position [784, 0]
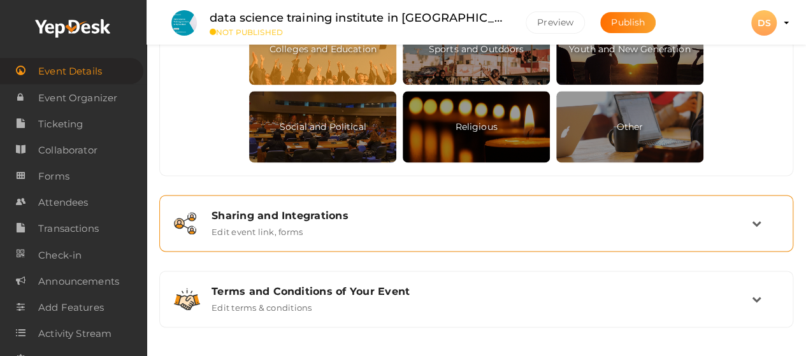
click at [562, 226] on div "Sharing and Integrations Edit event link, forms" at bounding box center [477, 223] width 550 height 27
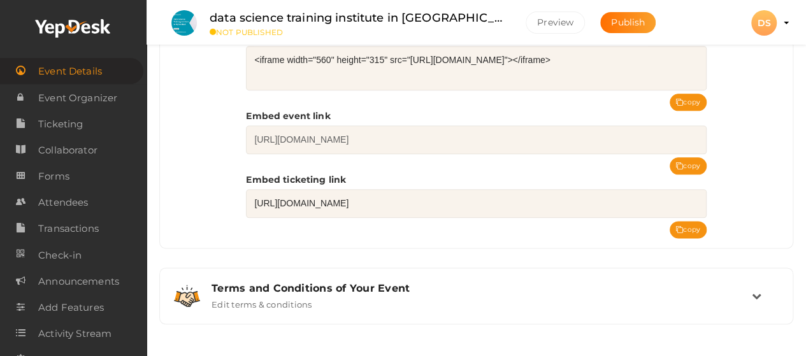
click at [527, 298] on div "Terms and Conditions of Your Event Edit terms & conditions" at bounding box center [477, 295] width 550 height 27
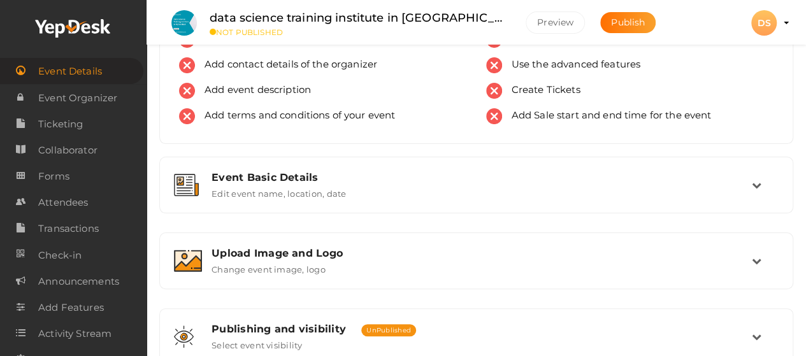
scroll to position [127, 0]
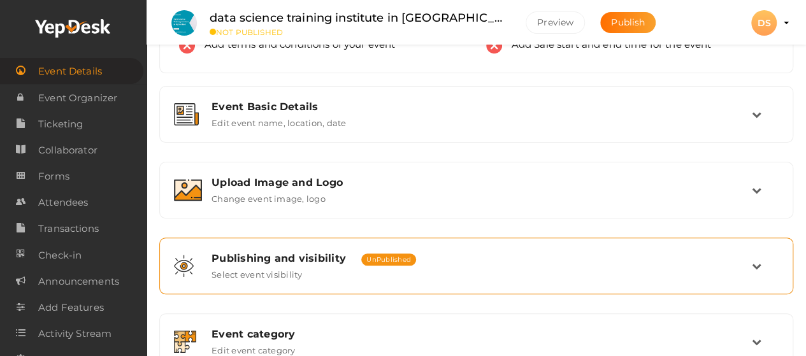
click at [569, 259] on div "Publishing and visibility Published UnPublished" at bounding box center [481, 258] width 540 height 12
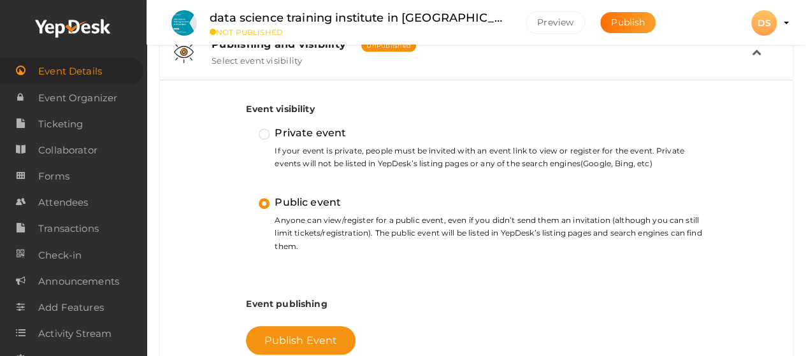
scroll to position [382, 0]
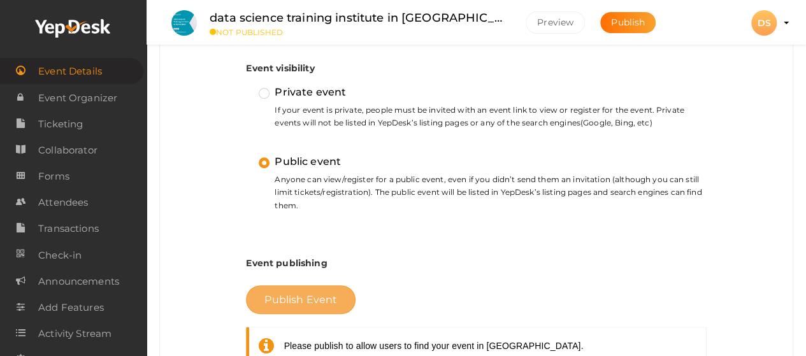
click at [331, 294] on span "Publish Event" at bounding box center [300, 300] width 73 height 12
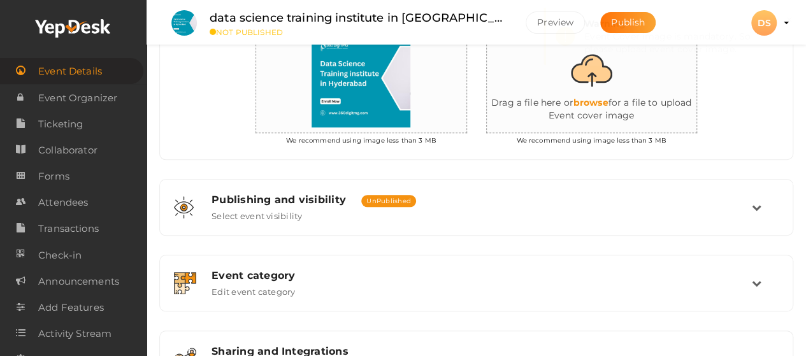
scroll to position [289, 0]
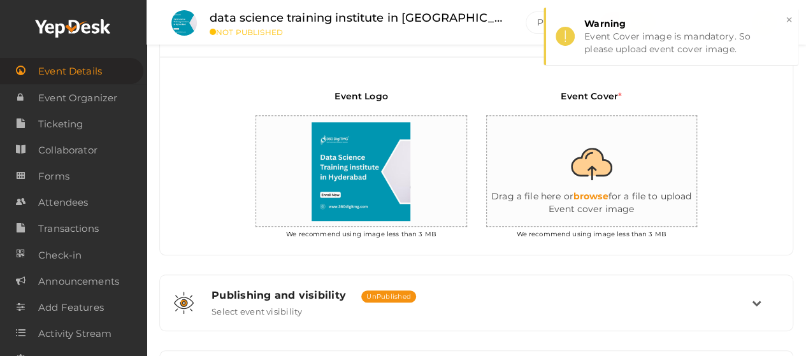
click at [596, 192] on input "file" at bounding box center [614, 171] width 255 height 111
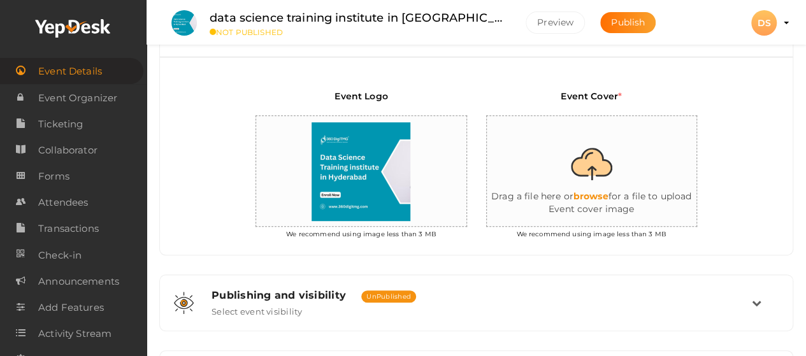
type input "C:\fakepath\data science training institute in hyderabad (1).png"
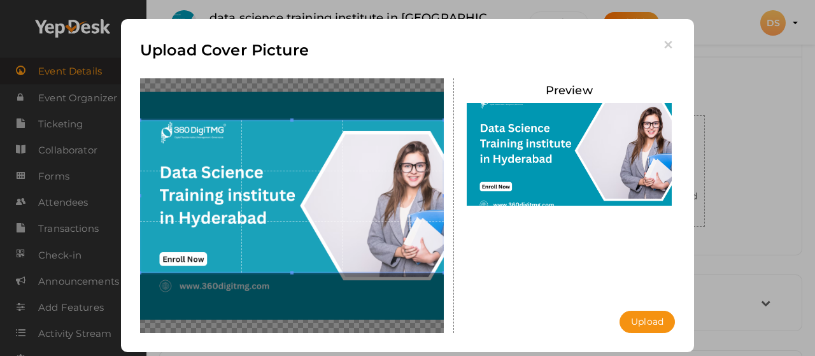
drag, startPoint x: 294, startPoint y: 206, endPoint x: 288, endPoint y: 180, distance: 26.1
click at [288, 180] on span at bounding box center [292, 196] width 304 height 152
click at [641, 320] on button "Upload" at bounding box center [647, 322] width 55 height 22
click at [0, 0] on div "Uploading..." at bounding box center [0, 0] width 0 height 0
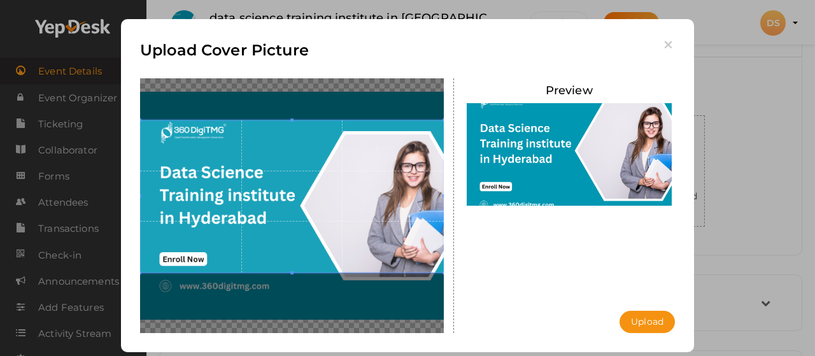
click at [0, 0] on div "Uploading..." at bounding box center [0, 0] width 0 height 0
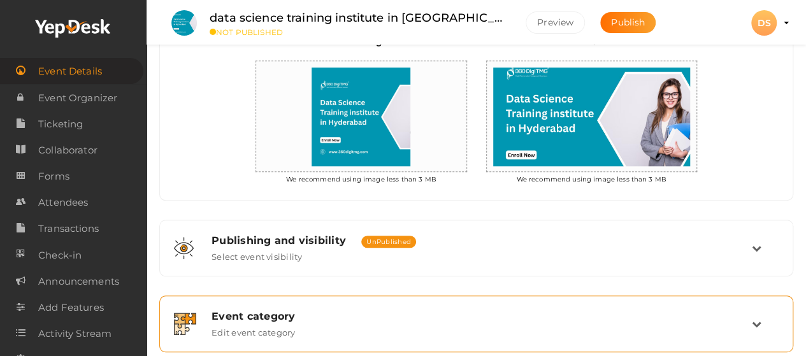
scroll to position [416, 0]
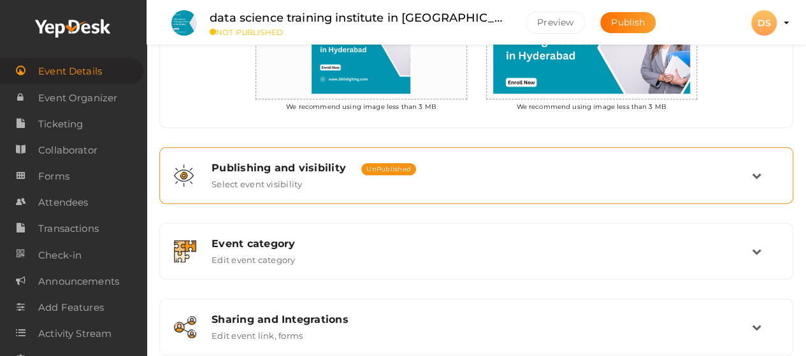
click at [617, 184] on div "Publishing and visibility Published UnPublished Select event visibility" at bounding box center [477, 175] width 550 height 27
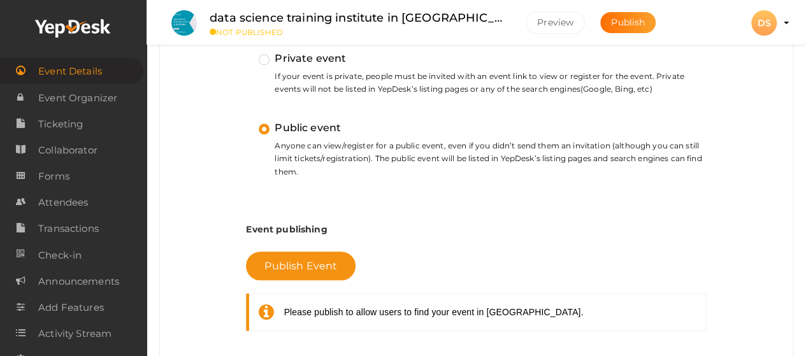
click at [315, 320] on div "Please publish to allow users to find your event in YepDesk." at bounding box center [476, 312] width 460 height 38
click at [317, 314] on div "Please publish to allow users to find your event in YepDesk." at bounding box center [433, 312] width 299 height 13
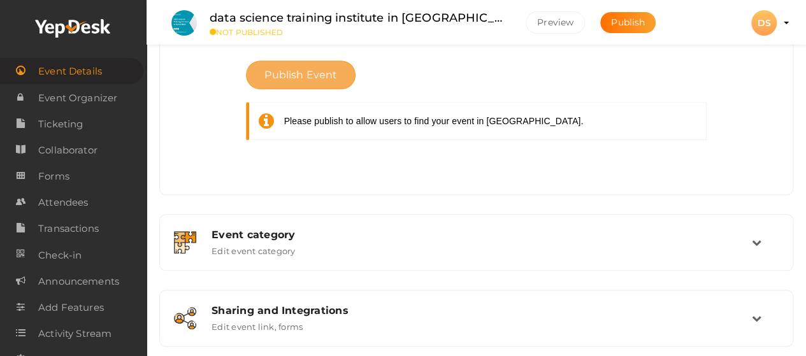
click at [316, 77] on span "Publish Event" at bounding box center [300, 75] width 73 height 12
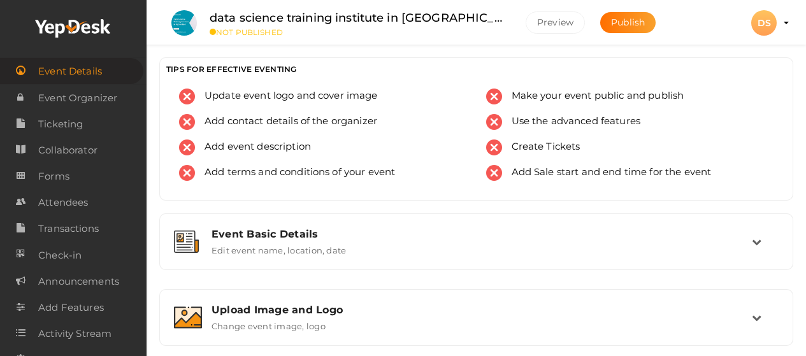
scroll to position [607, 0]
